Goal: Transaction & Acquisition: Purchase product/service

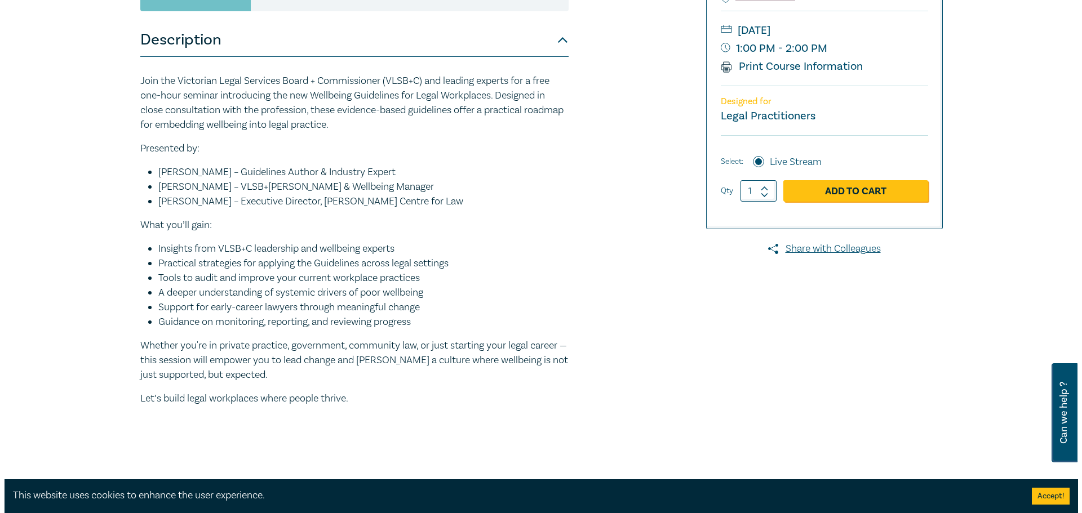
scroll to position [169, 0]
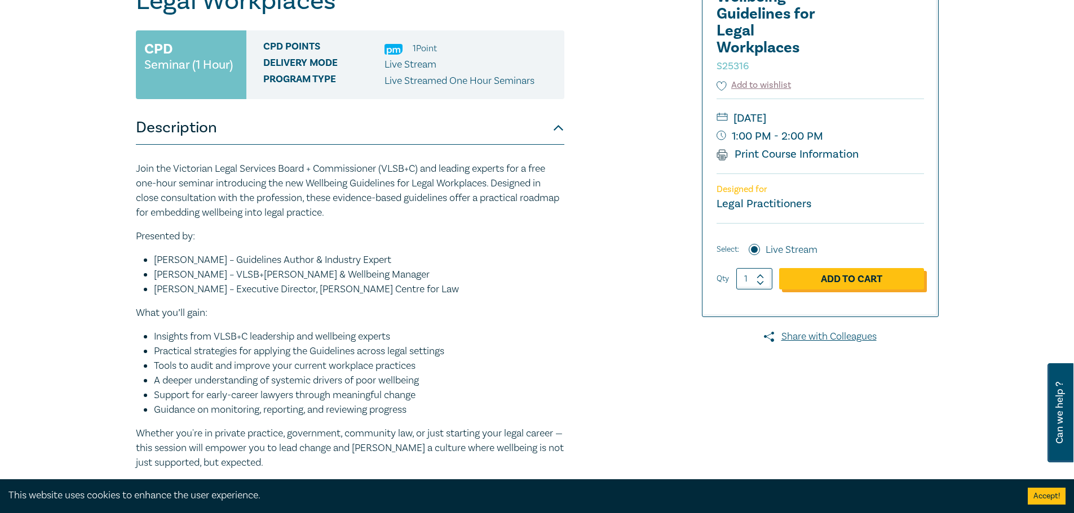
click at [847, 282] on link "Add to Cart" at bounding box center [851, 278] width 145 height 21
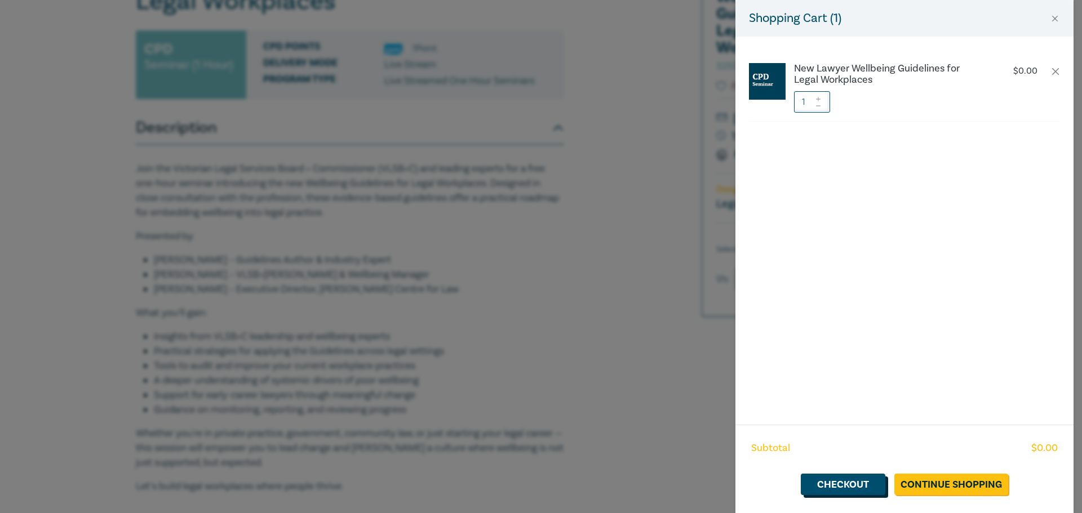
click at [835, 483] on link "Checkout" at bounding box center [843, 484] width 85 height 21
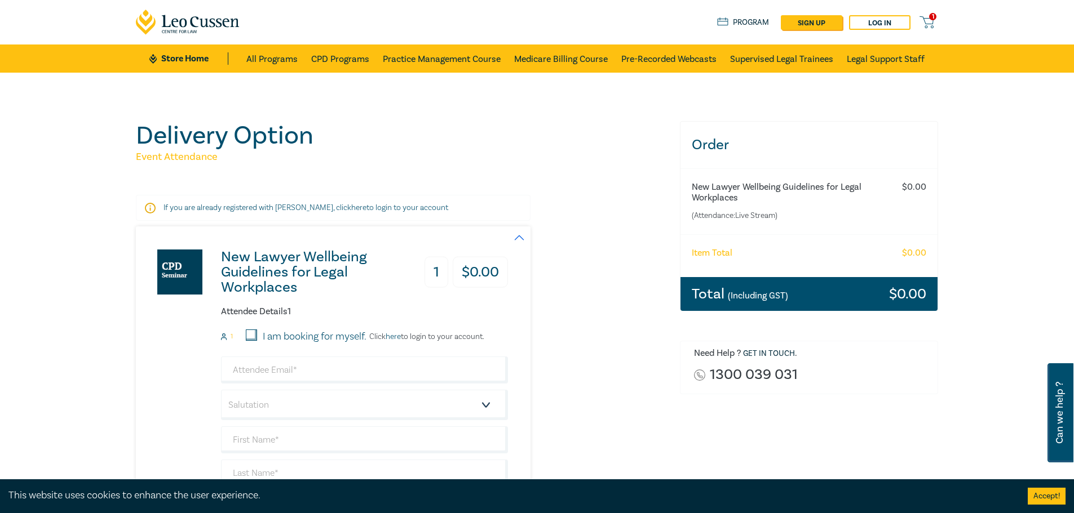
click at [251, 336] on input "I am booking for myself." at bounding box center [251, 335] width 11 height 11
checkbox input "true"
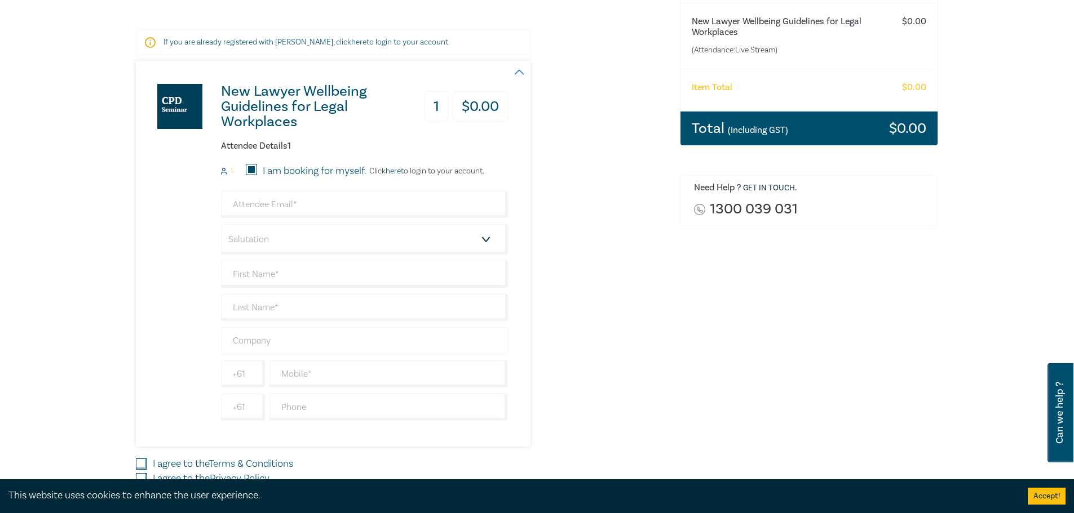
scroll to position [169, 0]
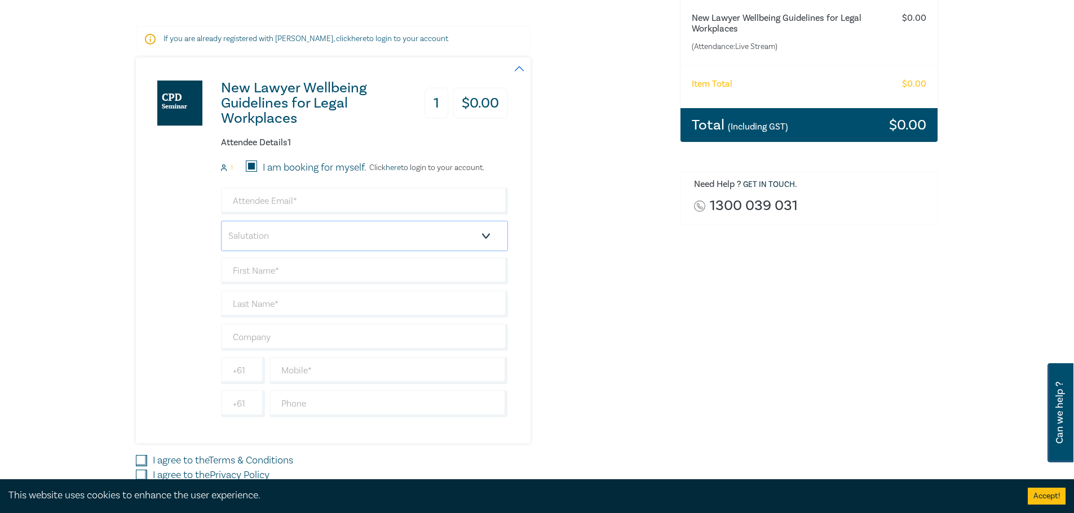
click at [429, 234] on select "Salutation Mr. Mrs. Ms. Miss Dr. Prof. Other" at bounding box center [364, 236] width 287 height 30
select select "Mrs."
click at [221, 221] on select "Salutation Mr. Mrs. Ms. Miss Dr. Prof. Other" at bounding box center [364, 236] width 287 height 30
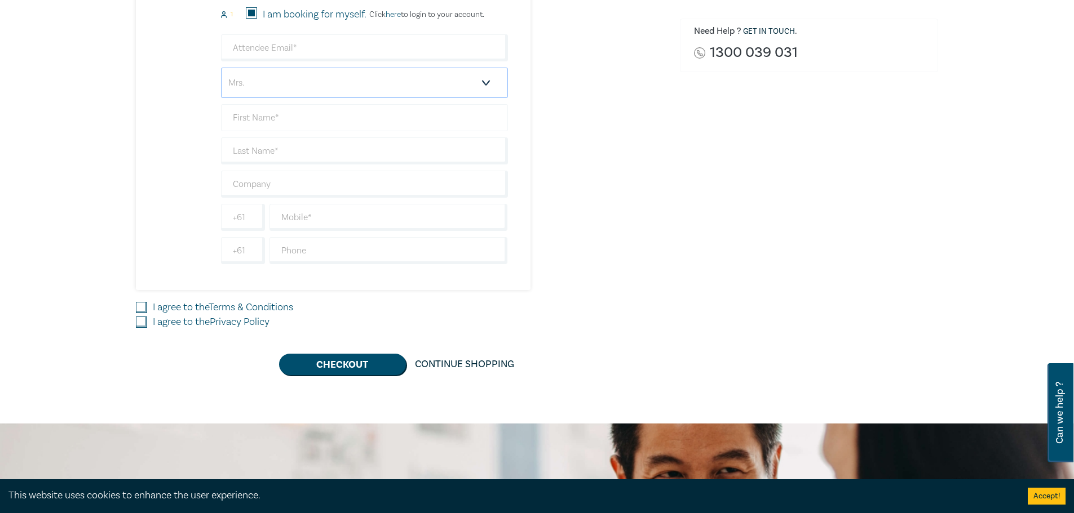
scroll to position [338, 0]
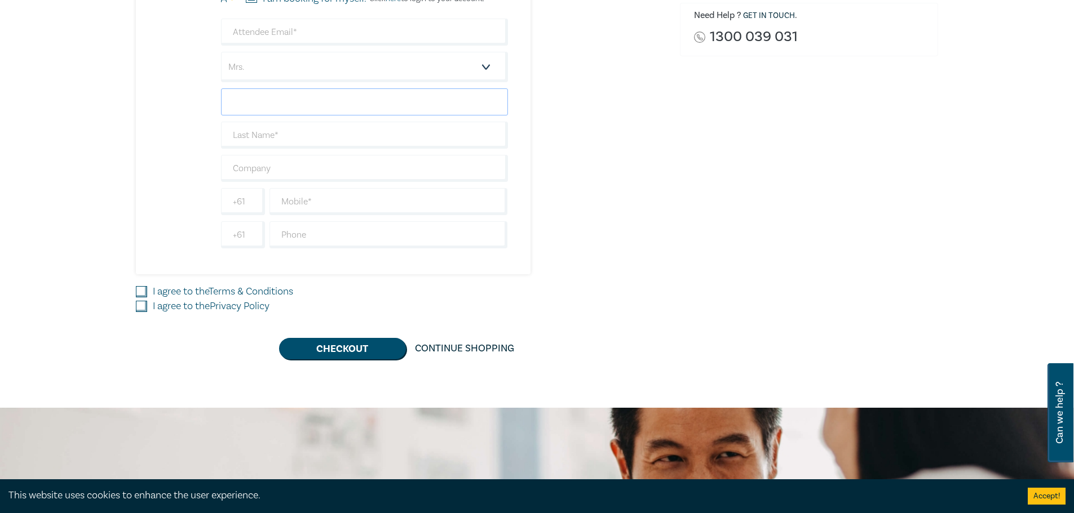
click at [263, 100] on input "text" at bounding box center [364, 101] width 287 height 27
type input "[PERSON_NAME]"
type input "[EMAIL_ADDRESS][DOMAIN_NAME]"
type input "[PERSON_NAME]"
type input "0431774707"
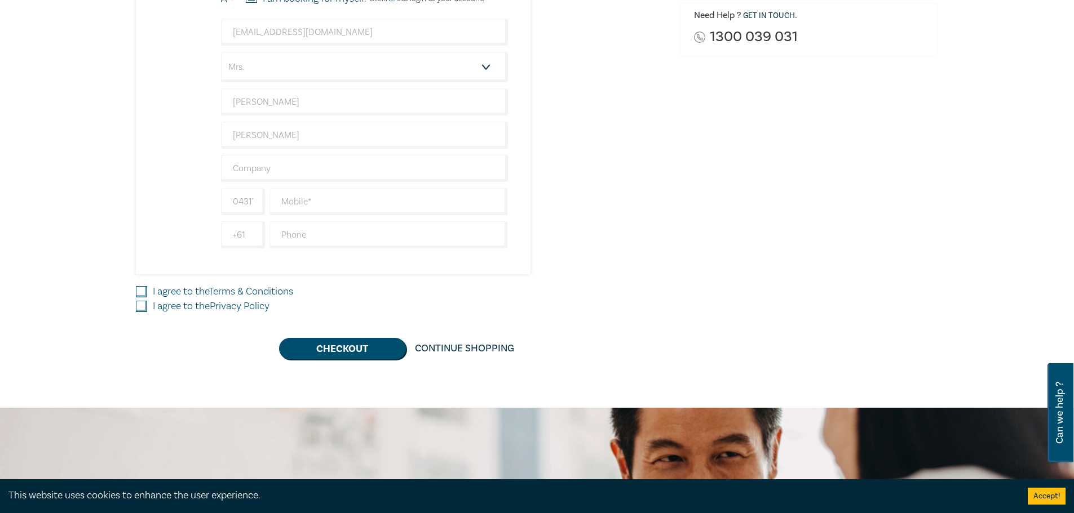
type input "[GEOGRAPHIC_DATA]"
drag, startPoint x: 309, startPoint y: 105, endPoint x: 129, endPoint y: 77, distance: 182.0
click at [129, 77] on div "Delivery Option Event Attendance If you are already registered with [PERSON_NAM…" at bounding box center [401, 71] width 544 height 577
type input "[PERSON_NAME]"
click at [237, 135] on input "[PERSON_NAME]" at bounding box center [364, 135] width 287 height 27
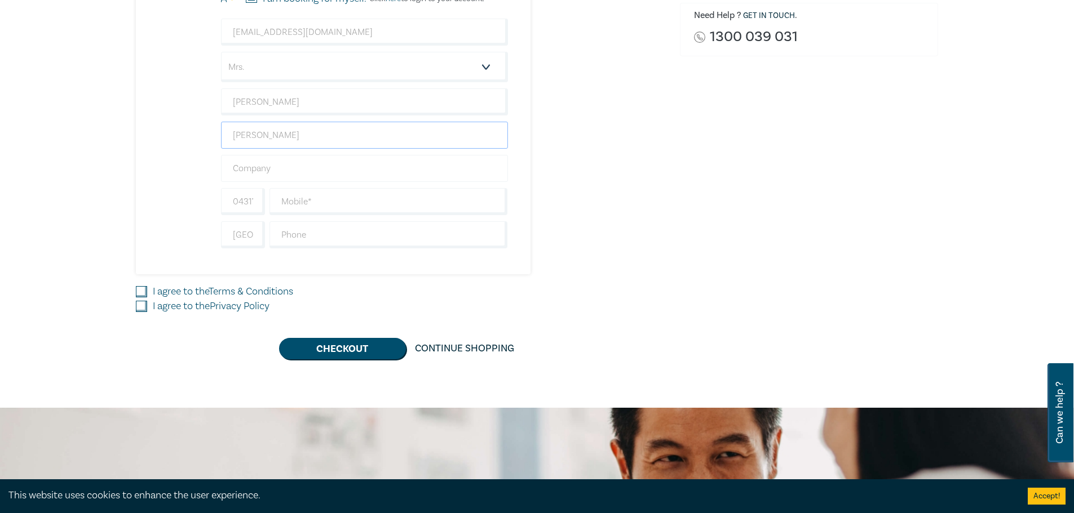
type input "[PERSON_NAME]"
click at [296, 169] on input "text" at bounding box center [364, 168] width 287 height 27
type input "RMK Lawyers"
click at [305, 205] on input "text" at bounding box center [388, 201] width 238 height 27
type input "0403555544"
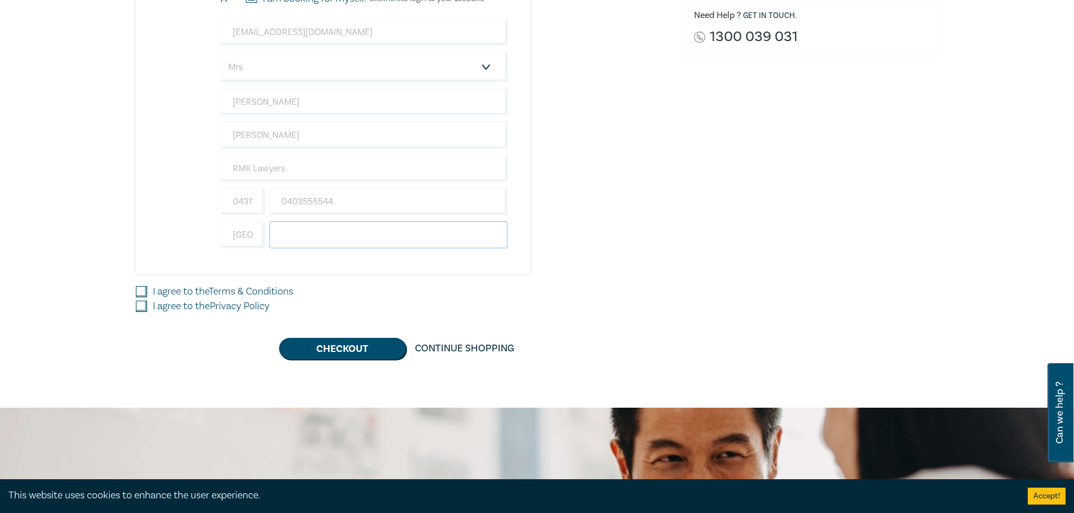
click at [334, 238] on input "text" at bounding box center [388, 234] width 238 height 27
click at [240, 236] on input "[GEOGRAPHIC_DATA]" at bounding box center [243, 234] width 44 height 27
click at [354, 239] on input "text" at bounding box center [388, 234] width 238 height 27
click at [247, 202] on input "0431774707" at bounding box center [243, 201] width 44 height 27
type input "0403555544"
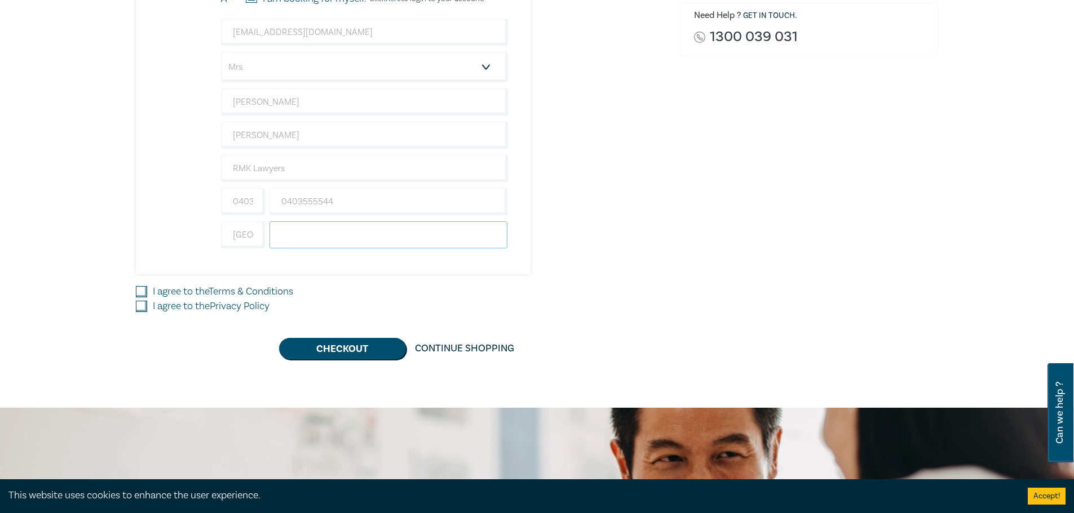
click at [375, 228] on input "text" at bounding box center [388, 234] width 238 height 27
click at [619, 270] on div "New Lawyer Wellbeing Guidelines for Legal Workplaces 1 $ 0.00 Attendee Details …" at bounding box center [401, 81] width 530 height 386
click at [140, 292] on input "I agree to the Terms & Conditions" at bounding box center [141, 291] width 11 height 11
checkbox input "true"
click at [140, 310] on input "I agree to the Privacy Policy" at bounding box center [141, 306] width 11 height 11
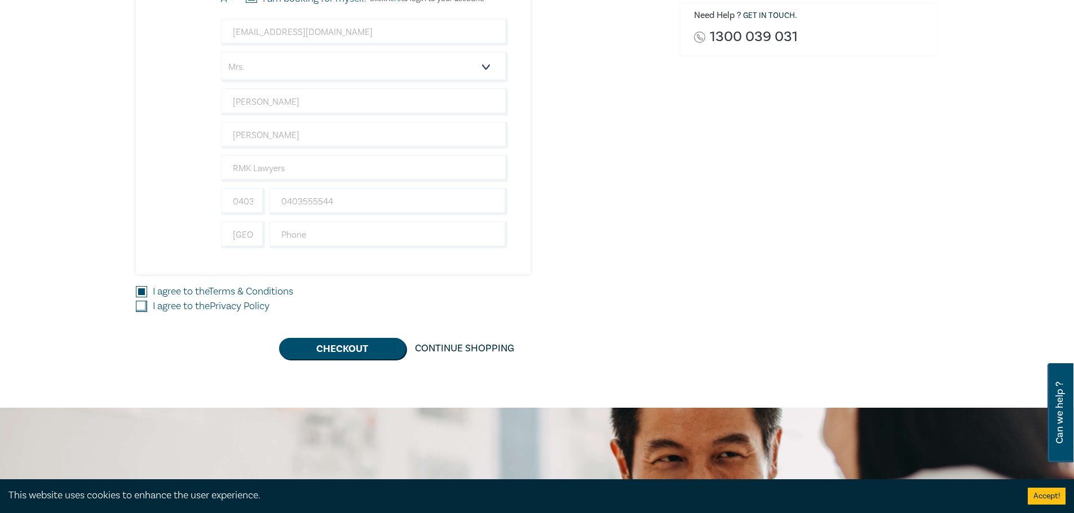
checkbox input "true"
click at [312, 238] on input "text" at bounding box center [388, 234] width 238 height 27
type input "0403555544"
click at [583, 303] on div "I agree to the Privacy Policy" at bounding box center [401, 306] width 530 height 15
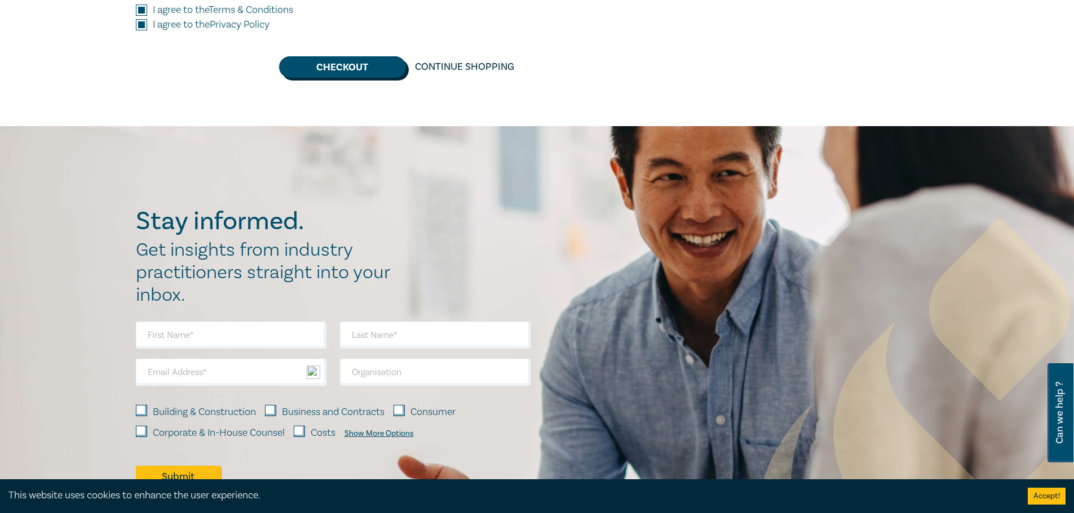
click at [339, 57] on button "Checkout" at bounding box center [342, 66] width 127 height 21
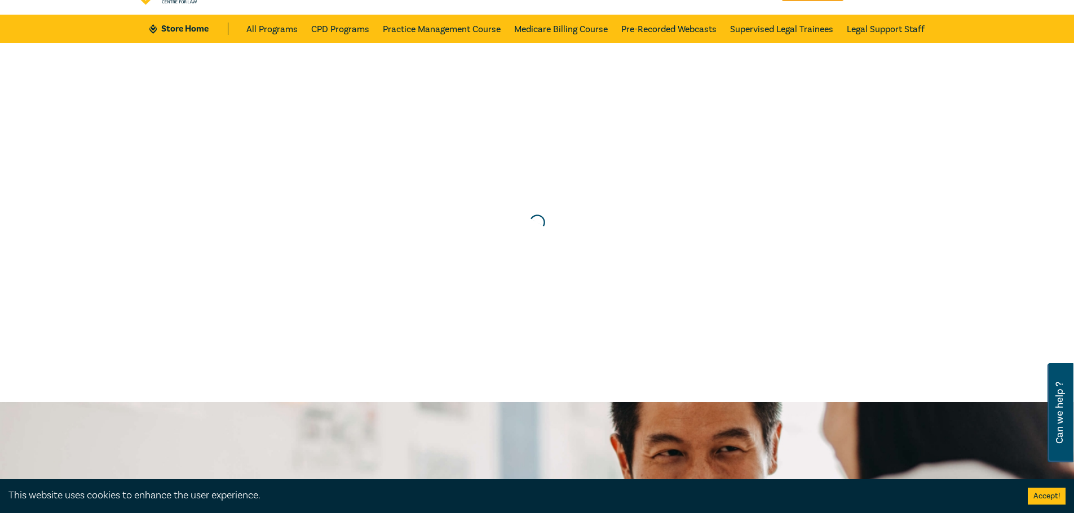
scroll to position [0, 0]
